Goal: Find specific page/section: Find specific page/section

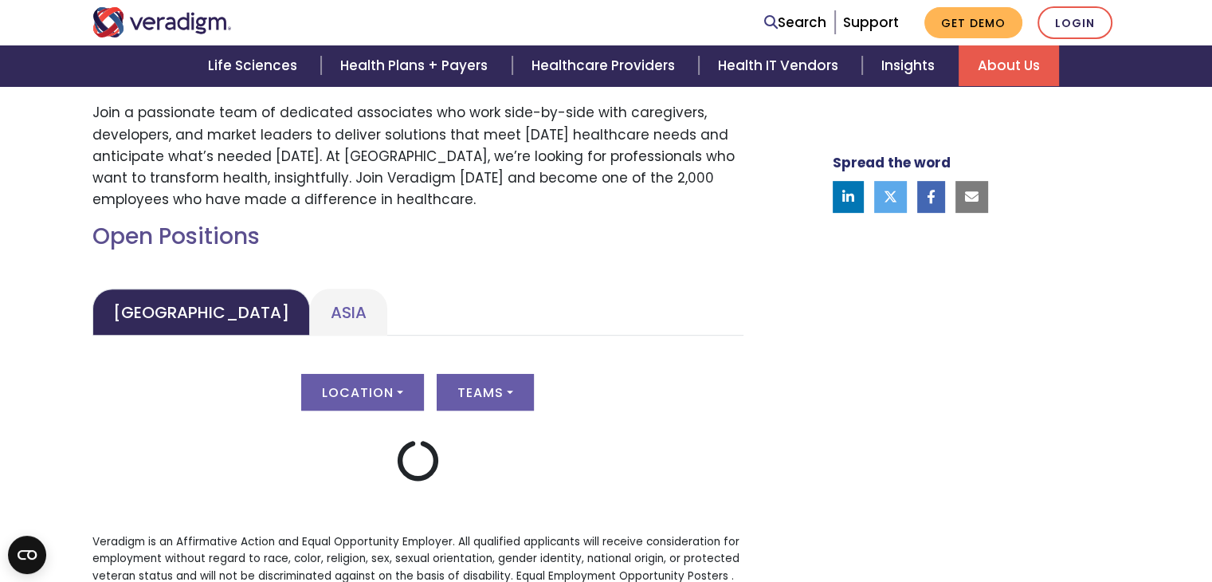
scroll to position [596, 0]
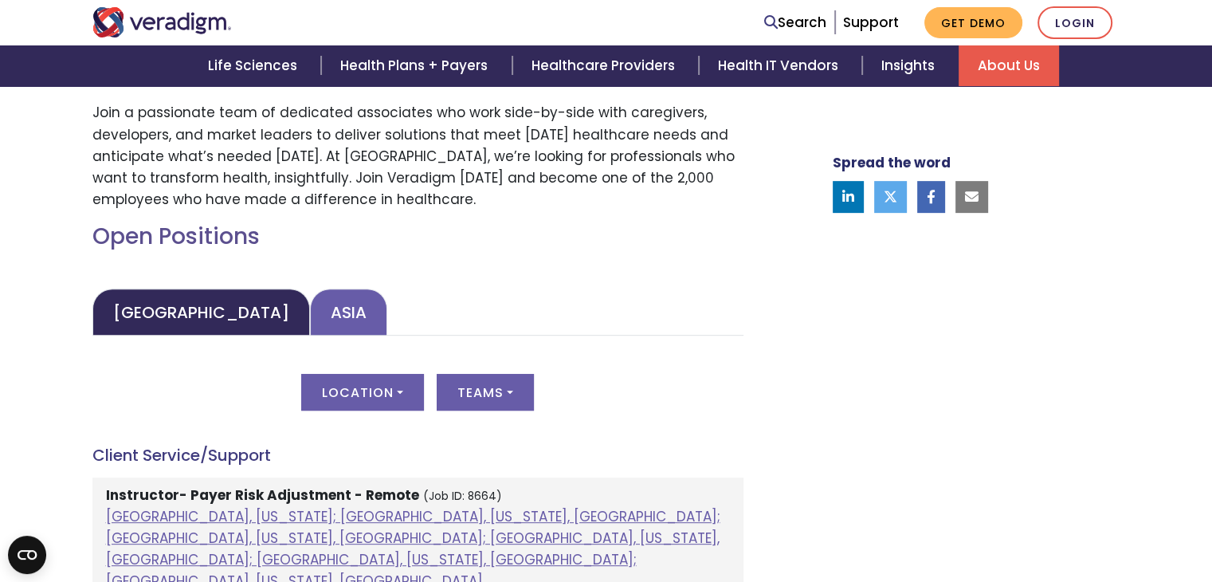
click at [310, 304] on link "Asia" at bounding box center [348, 312] width 77 height 47
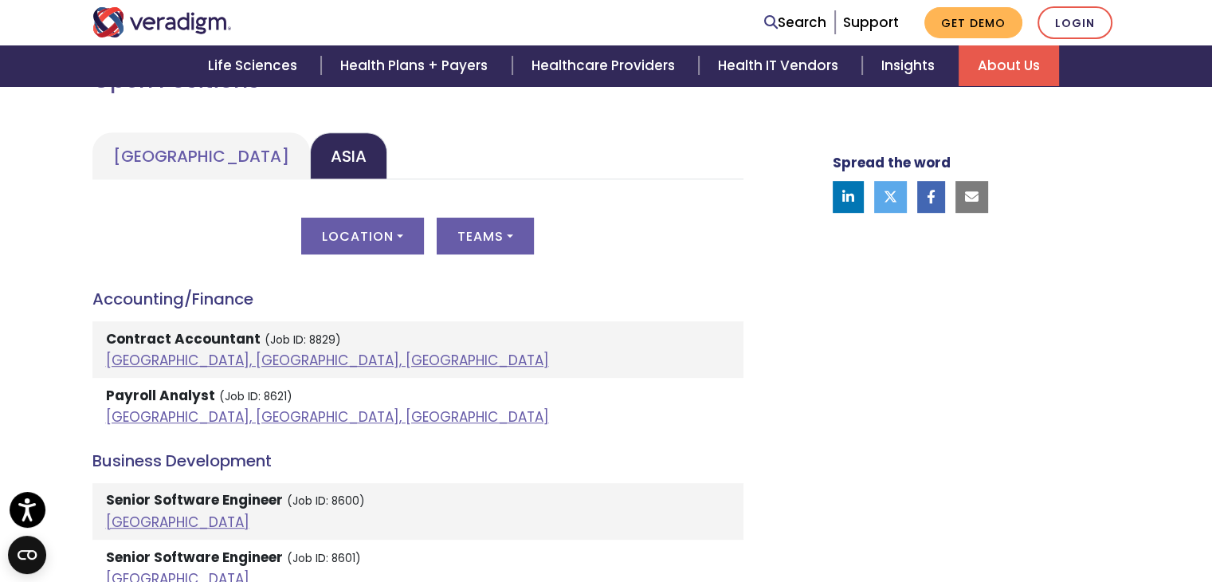
scroll to position [762, 0]
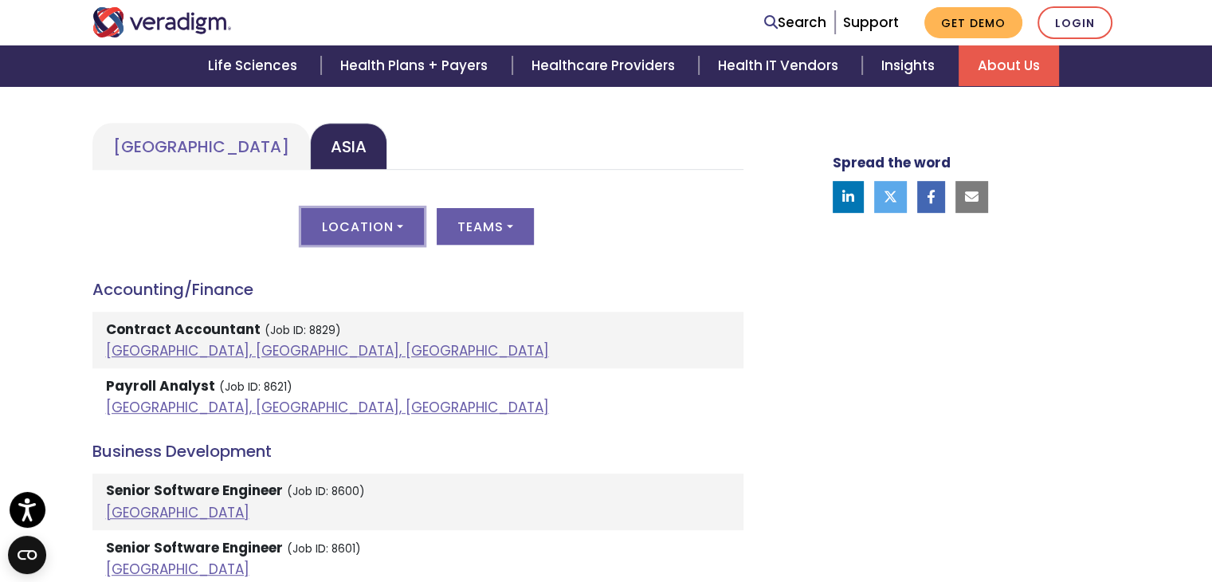
click at [374, 230] on button "Location" at bounding box center [362, 226] width 123 height 37
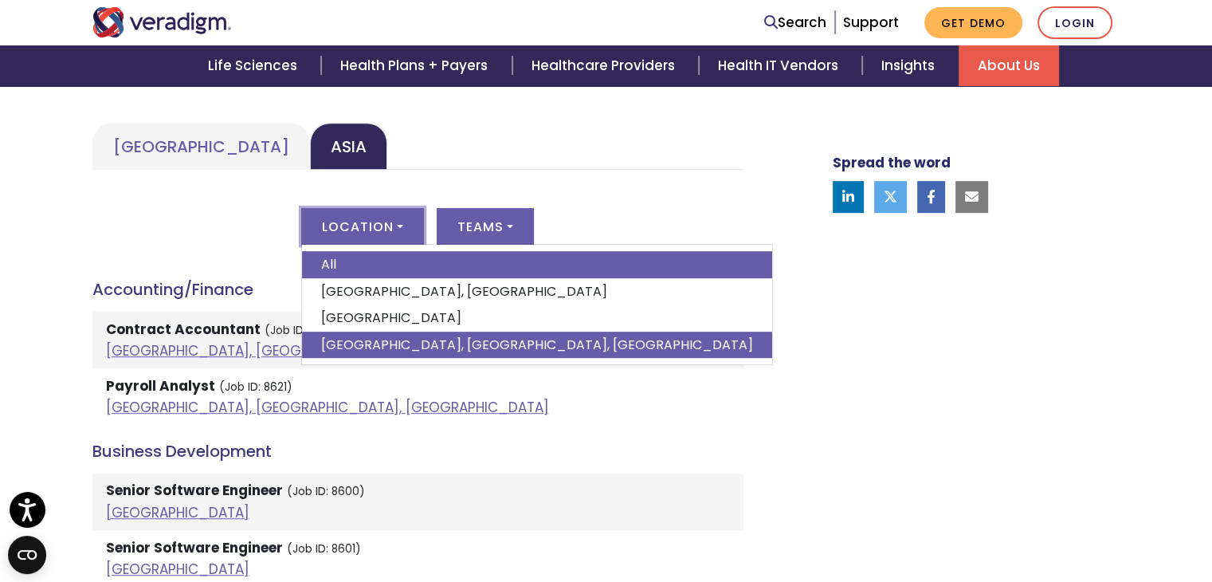
click at [383, 340] on link "[GEOGRAPHIC_DATA], [GEOGRAPHIC_DATA], [GEOGRAPHIC_DATA]" at bounding box center [537, 345] width 470 height 27
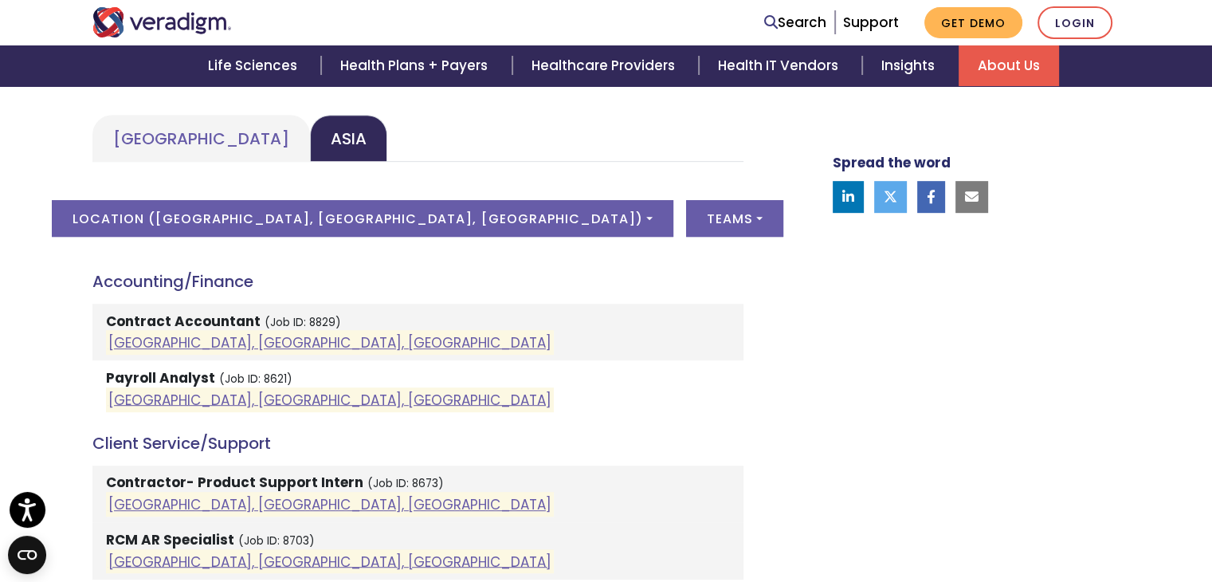
scroll to position [768, 0]
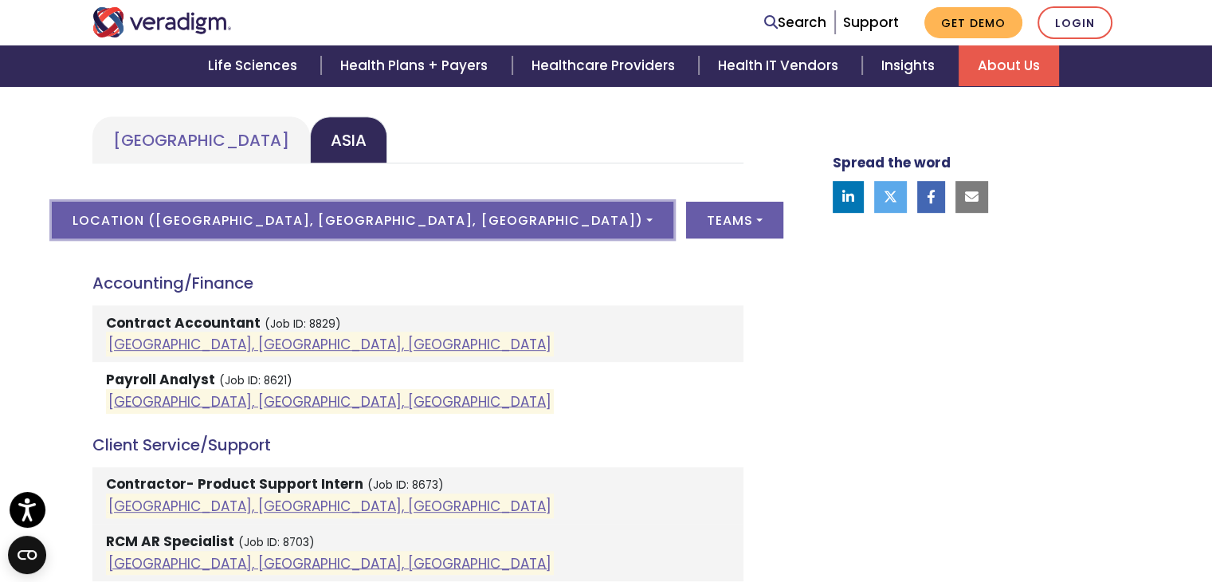
click at [390, 218] on button "Location ( [GEOGRAPHIC_DATA], [GEOGRAPHIC_DATA], [GEOGRAPHIC_DATA] )" at bounding box center [362, 220] width 621 height 37
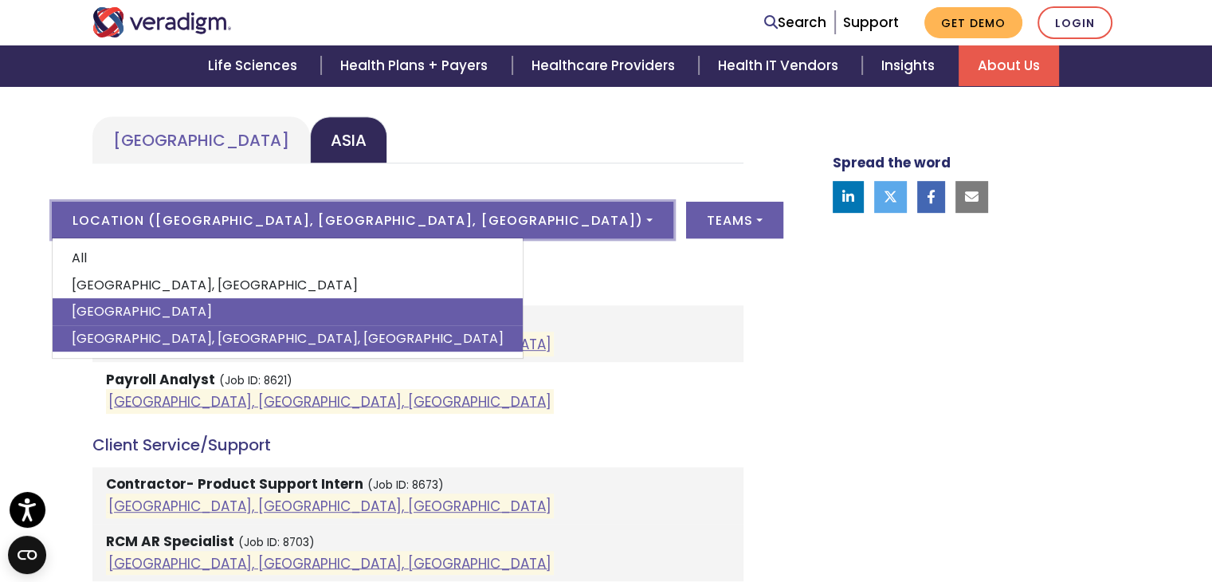
click at [265, 308] on link "[GEOGRAPHIC_DATA]" at bounding box center [288, 311] width 470 height 27
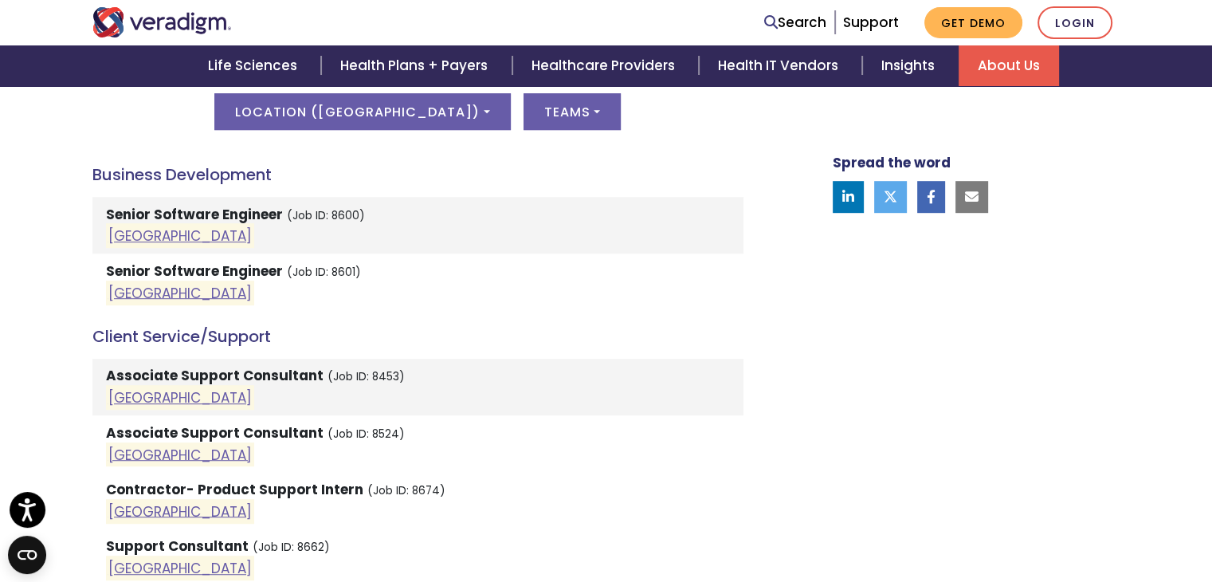
scroll to position [877, 0]
click at [127, 235] on link "[GEOGRAPHIC_DATA]" at bounding box center [179, 235] width 143 height 19
click at [118, 291] on link "[GEOGRAPHIC_DATA]" at bounding box center [179, 292] width 143 height 19
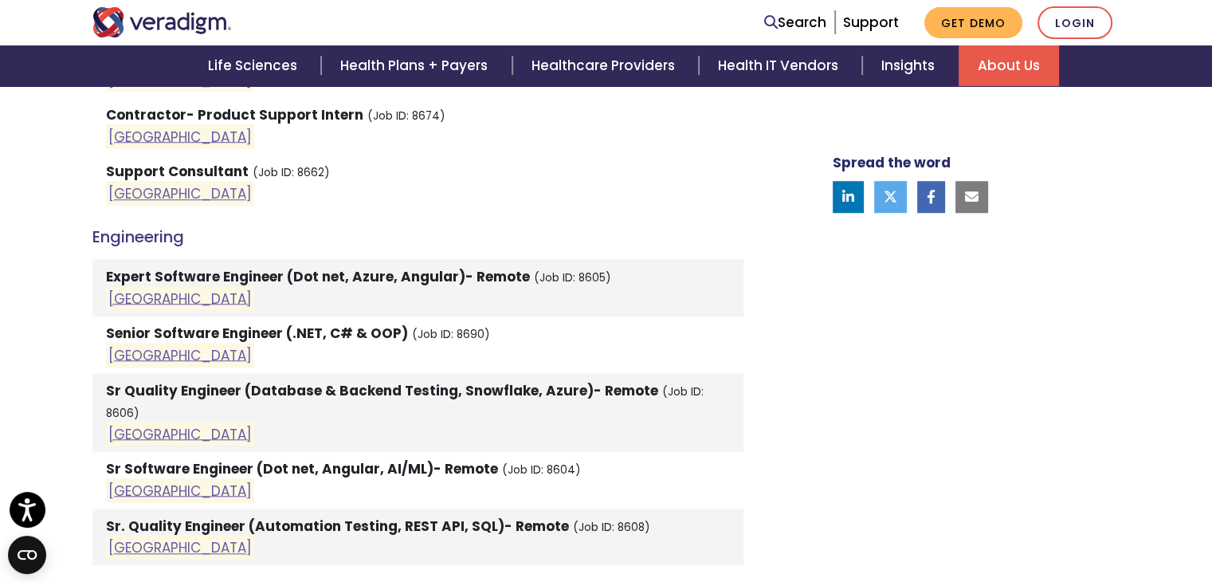
scroll to position [1250, 0]
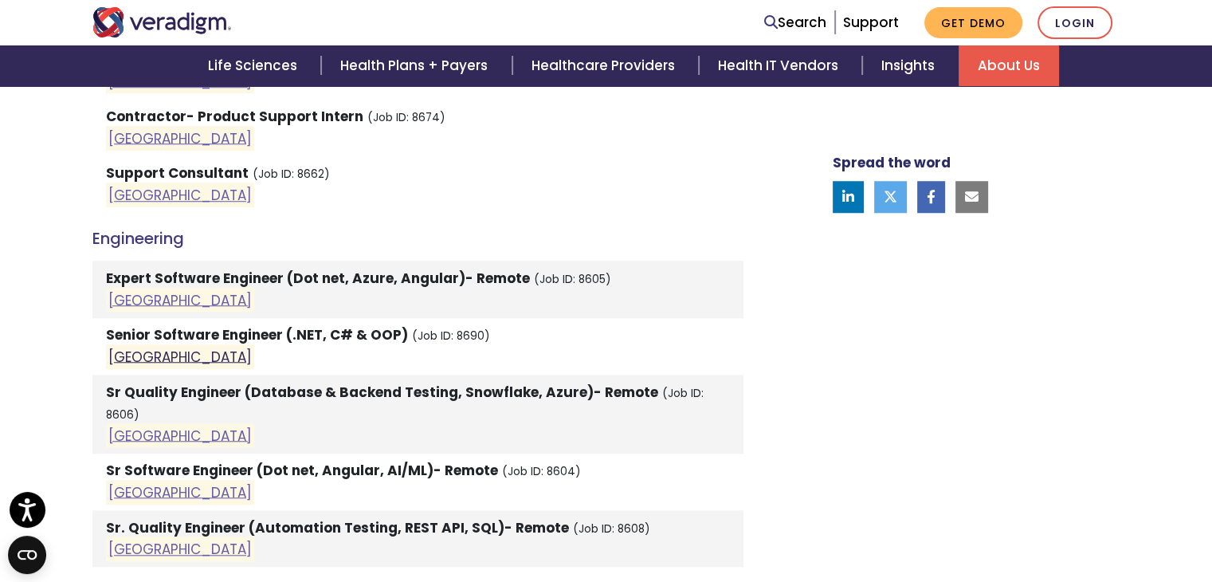
click at [129, 359] on link "[GEOGRAPHIC_DATA]" at bounding box center [179, 356] width 143 height 19
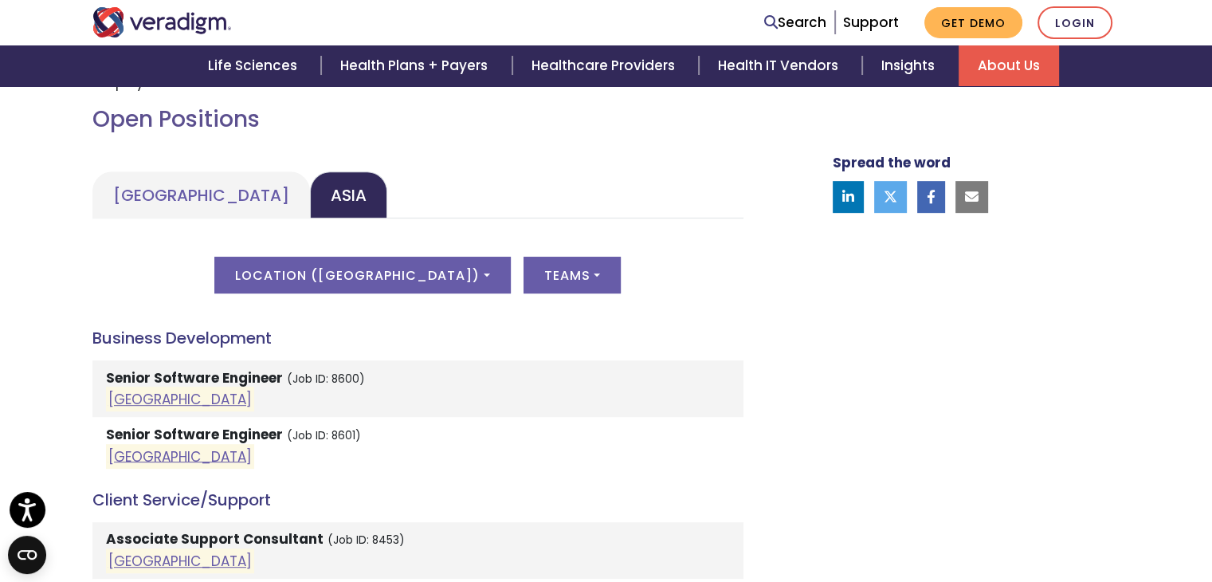
scroll to position [714, 0]
click at [409, 282] on button "Location ( [GEOGRAPHIC_DATA] )" at bounding box center [362, 274] width 296 height 37
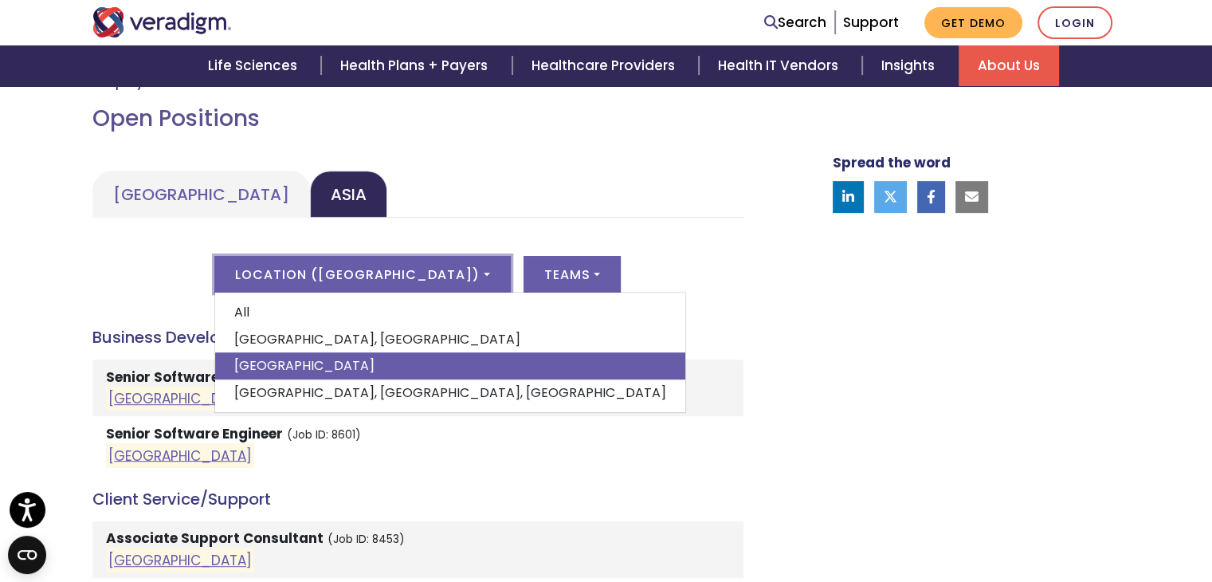
click at [674, 280] on div "Location ( [GEOGRAPHIC_DATA] ) All [GEOGRAPHIC_DATA], [GEOGRAPHIC_DATA] [GEOGRA…" at bounding box center [417, 284] width 651 height 56
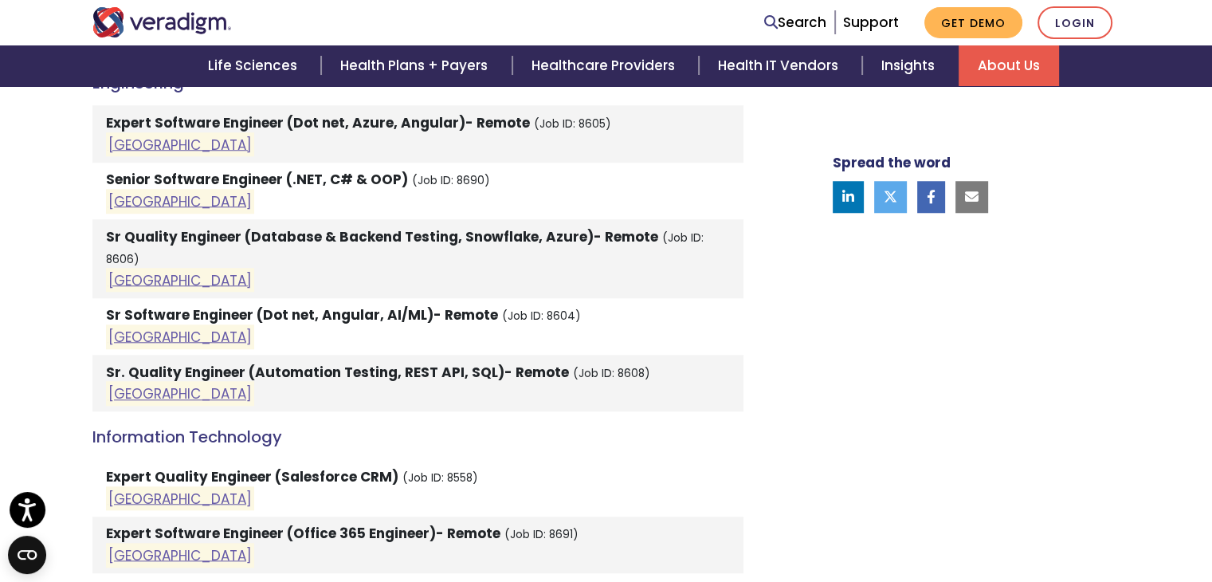
scroll to position [1323, 0]
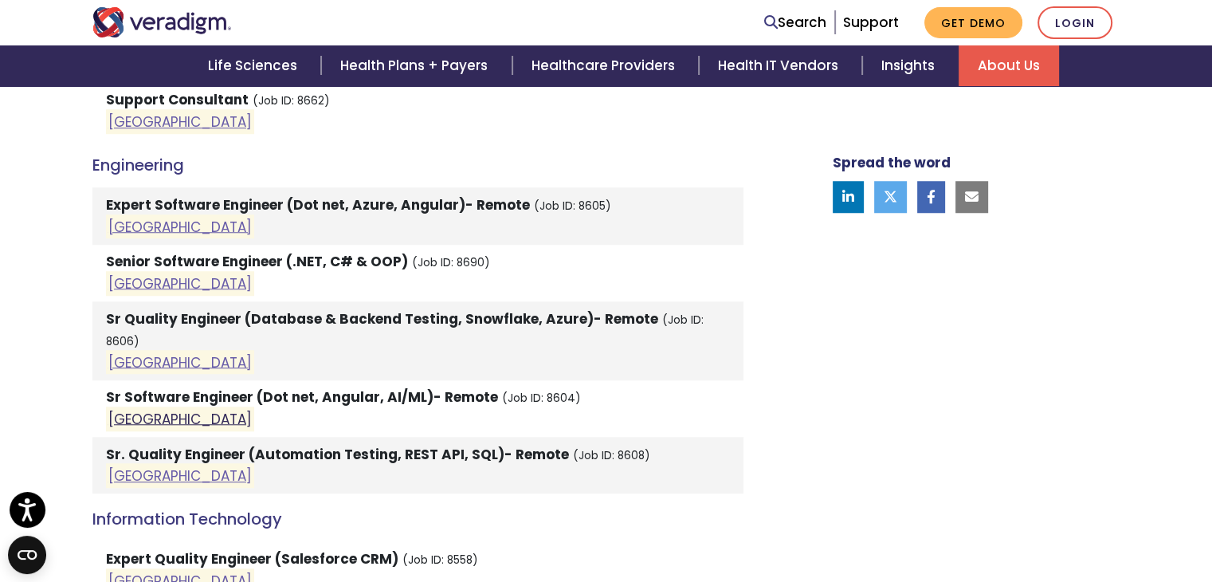
click at [132, 409] on link "[GEOGRAPHIC_DATA]" at bounding box center [179, 418] width 143 height 19
click at [129, 229] on link "[GEOGRAPHIC_DATA]" at bounding box center [179, 226] width 143 height 19
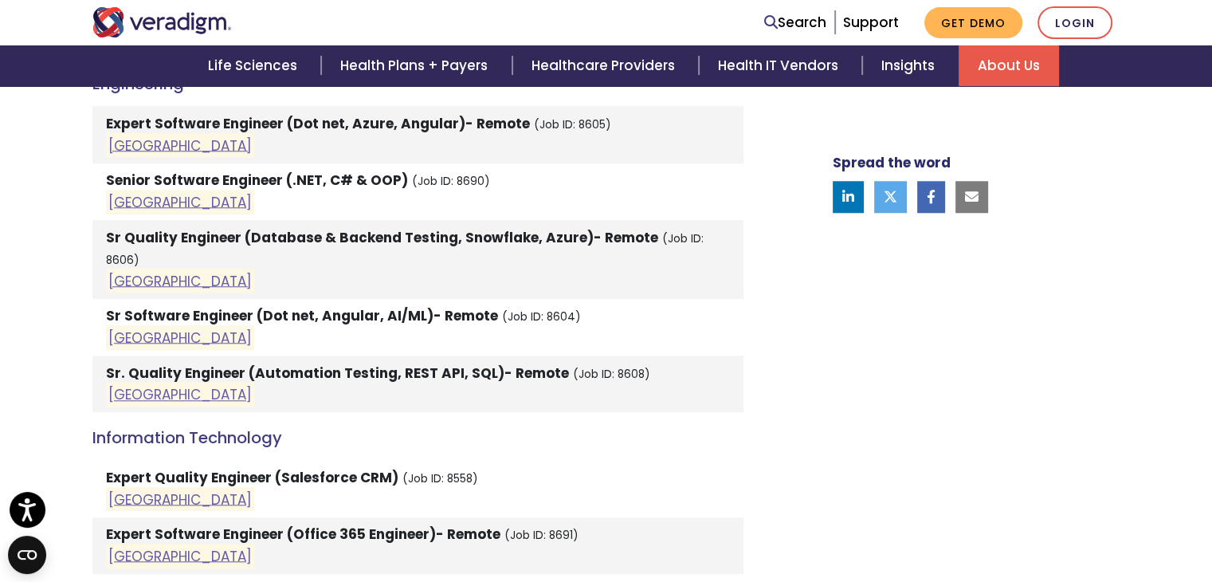
scroll to position [1471, 0]
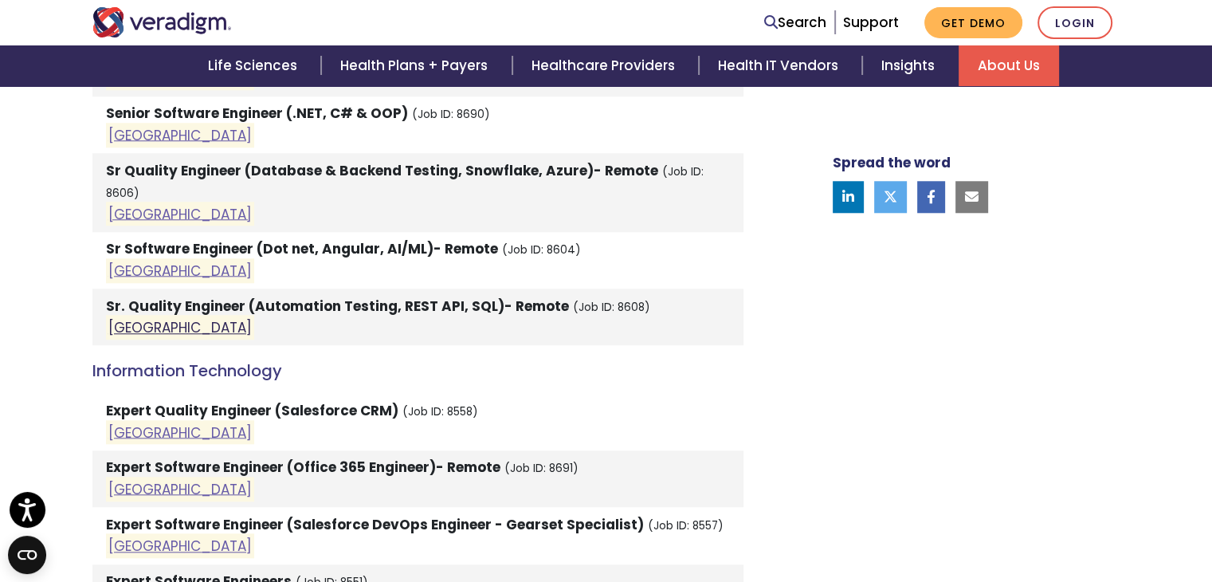
click at [128, 318] on link "[GEOGRAPHIC_DATA]" at bounding box center [179, 327] width 143 height 19
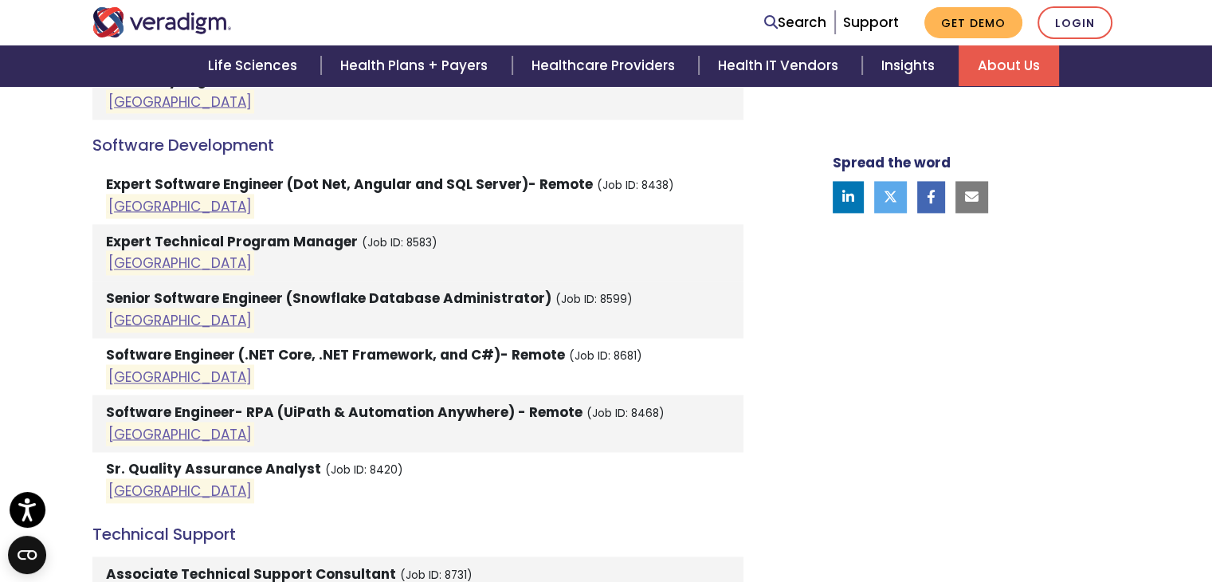
scroll to position [2353, 0]
click at [125, 196] on link "[GEOGRAPHIC_DATA]" at bounding box center [179, 205] width 143 height 19
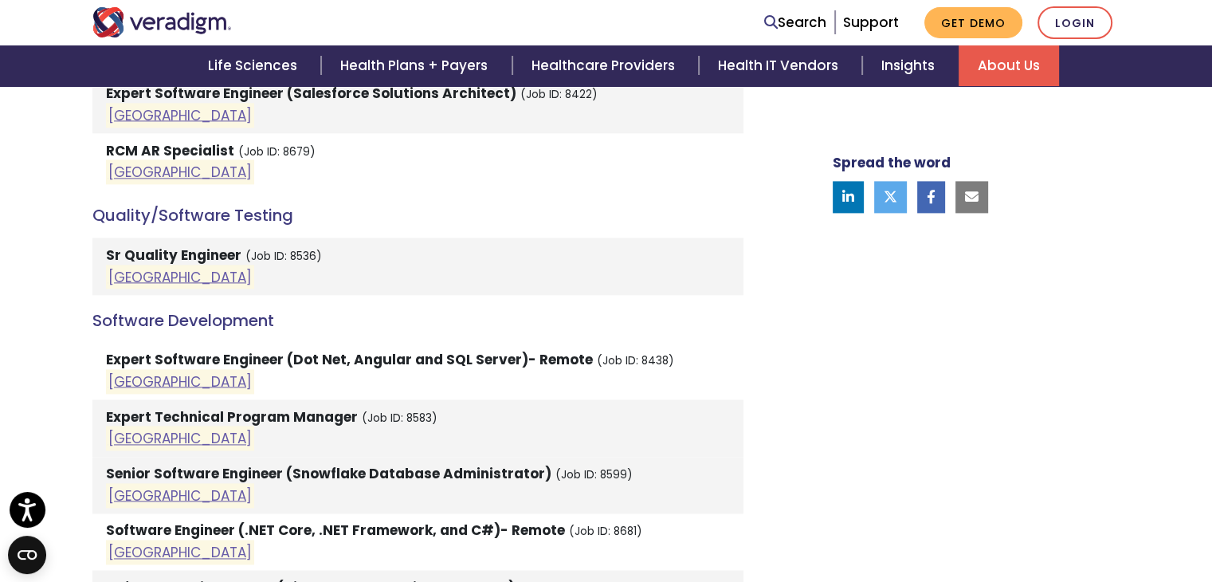
scroll to position [2315, 0]
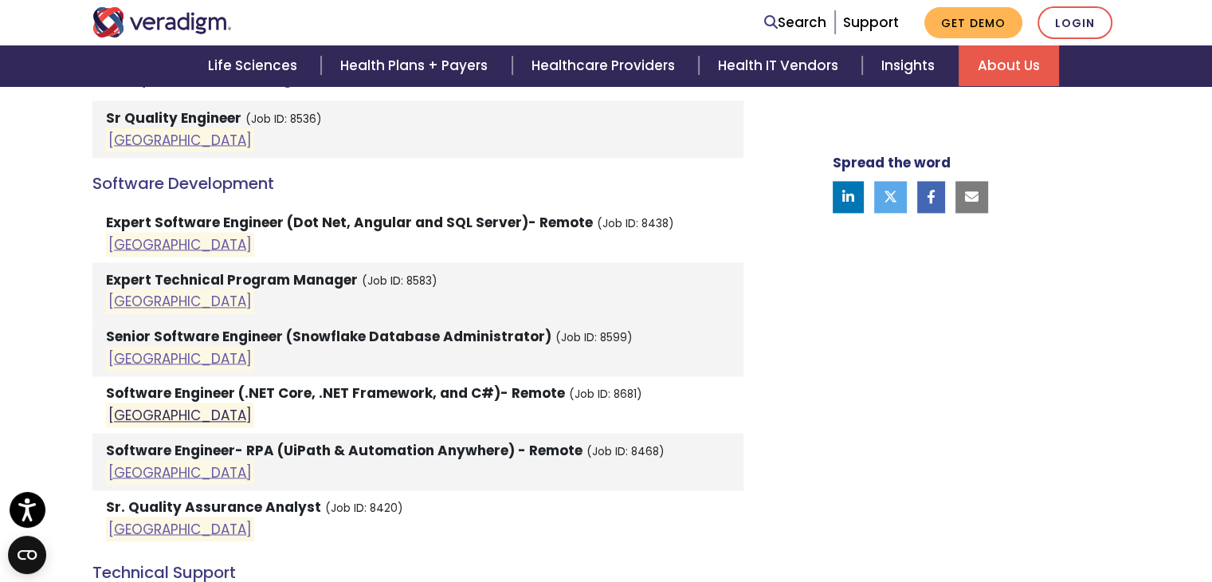
click at [128, 406] on link "[GEOGRAPHIC_DATA]" at bounding box center [179, 415] width 143 height 19
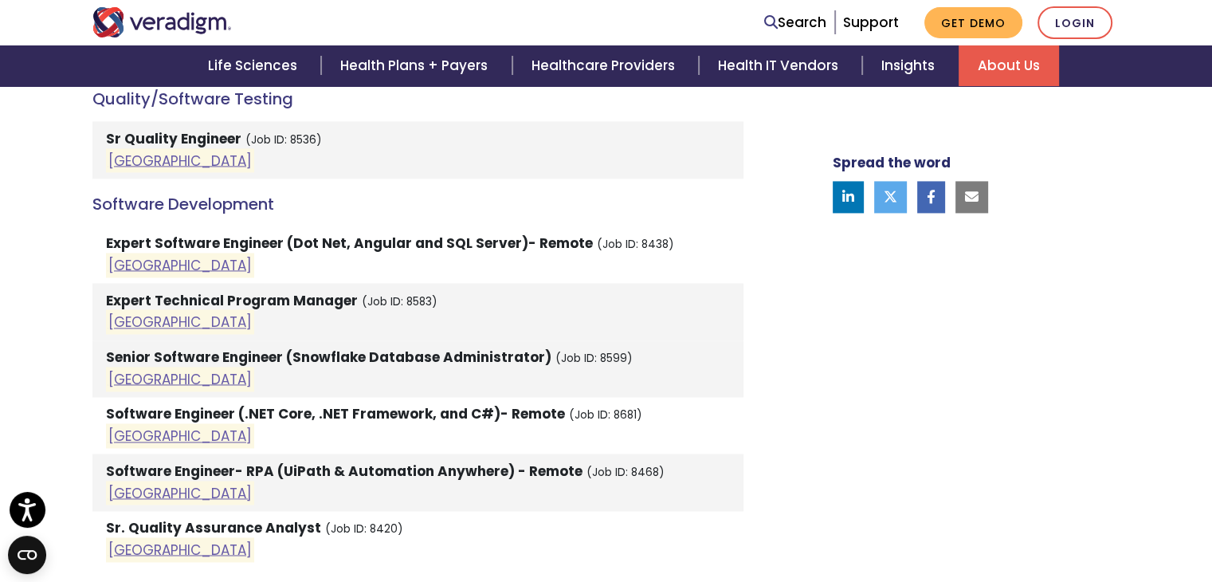
scroll to position [2401, 0]
